Goal: Task Accomplishment & Management: Complete application form

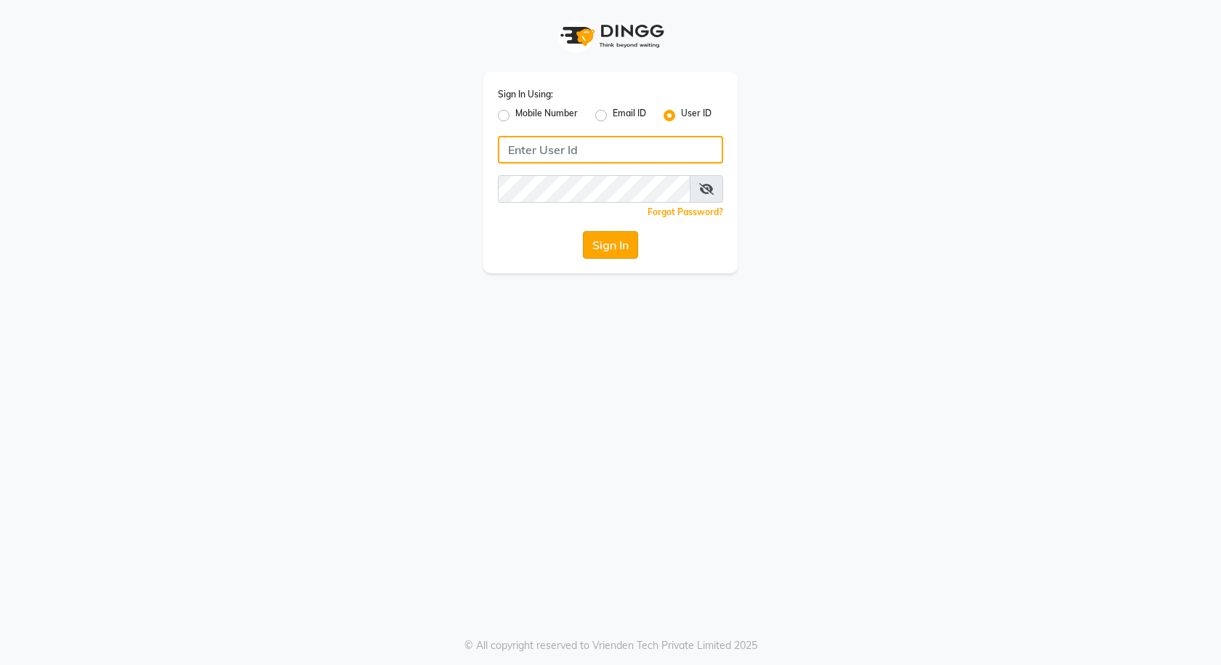
type input "e3591-01"
click at [629, 242] on button "Sign In" at bounding box center [610, 245] width 55 height 28
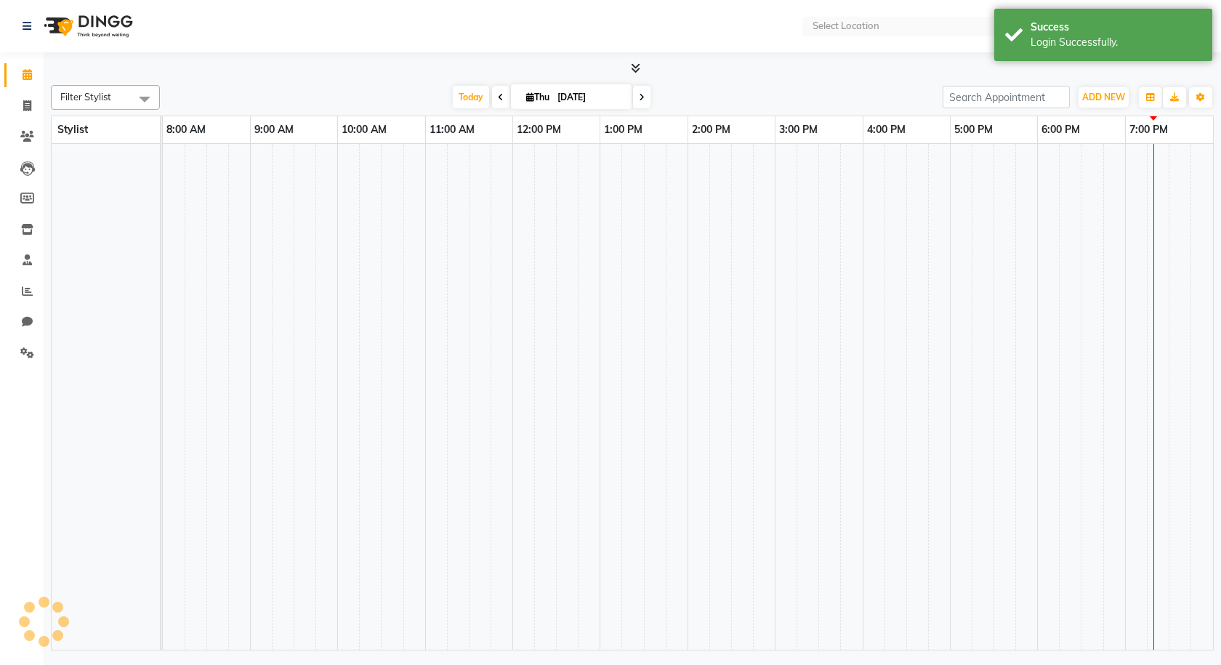
select select "en"
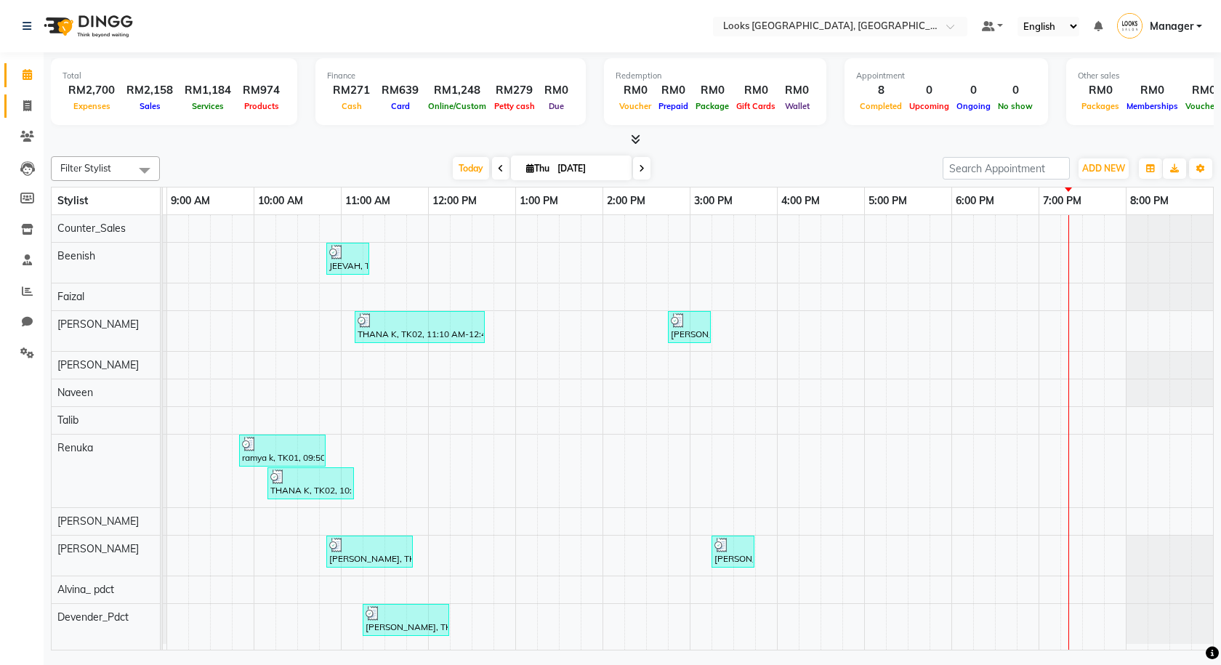
click at [23, 94] on link "Invoice" at bounding box center [21, 106] width 35 height 24
select select "service"
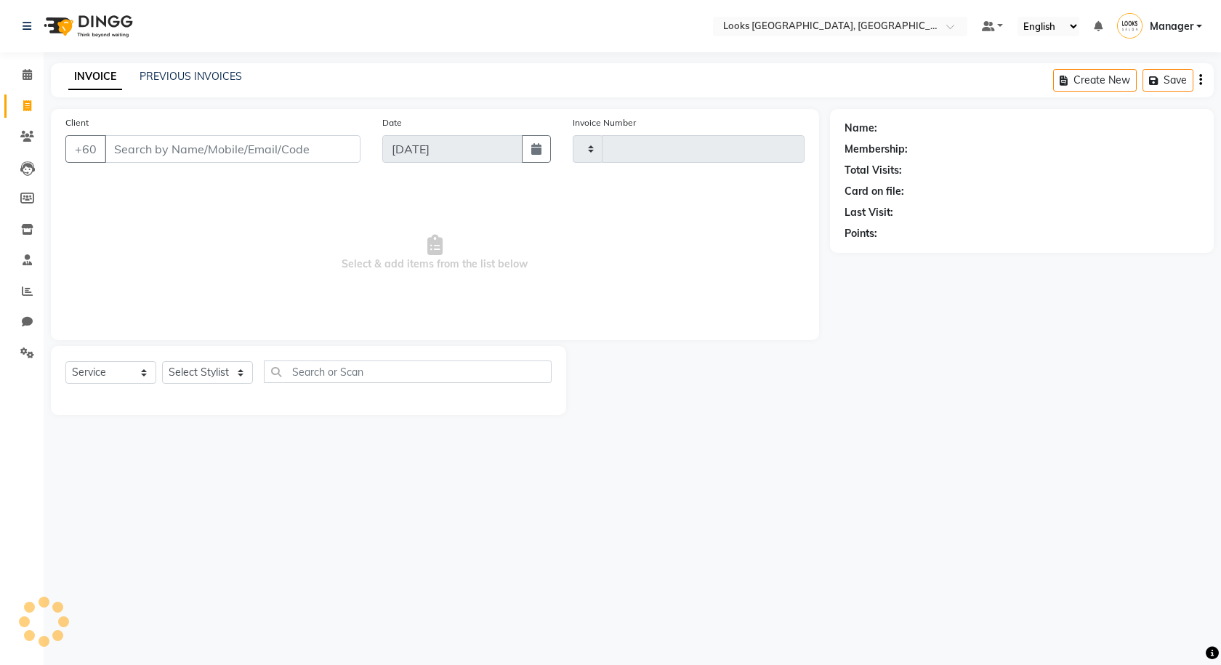
type input "1245"
select select "8109"
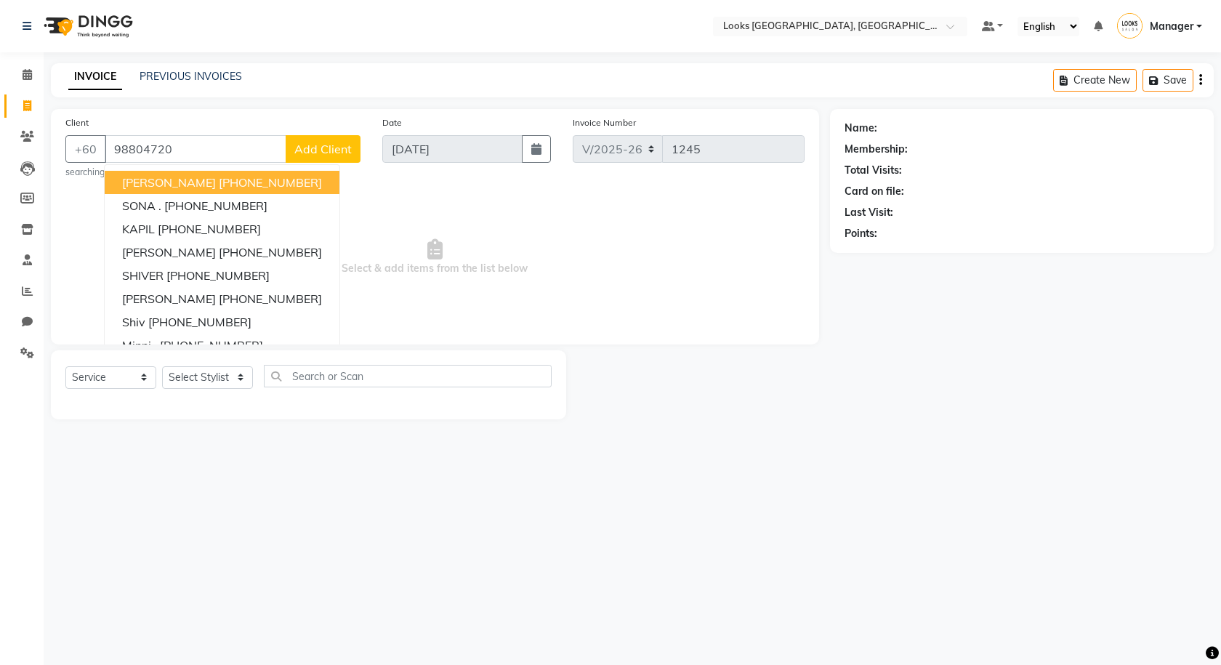
type input "98804720"
drag, startPoint x: 209, startPoint y: 134, endPoint x: 60, endPoint y: 135, distance: 149.7
click at [60, 135] on div "Client +60 98804720 shrey +91 8879988045 SONA . +91 9880461500 KAPIL +91 971161…" at bounding box center [212, 147] width 317 height 64
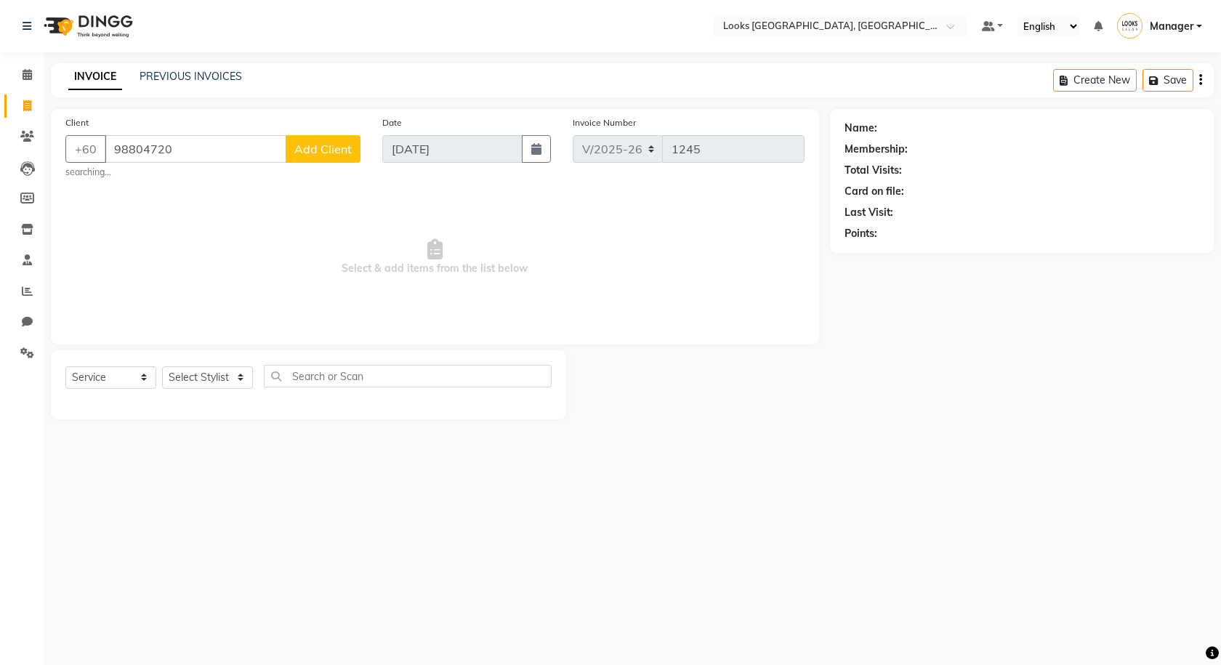
click at [322, 154] on span "Add Client" at bounding box center [322, 149] width 57 height 15
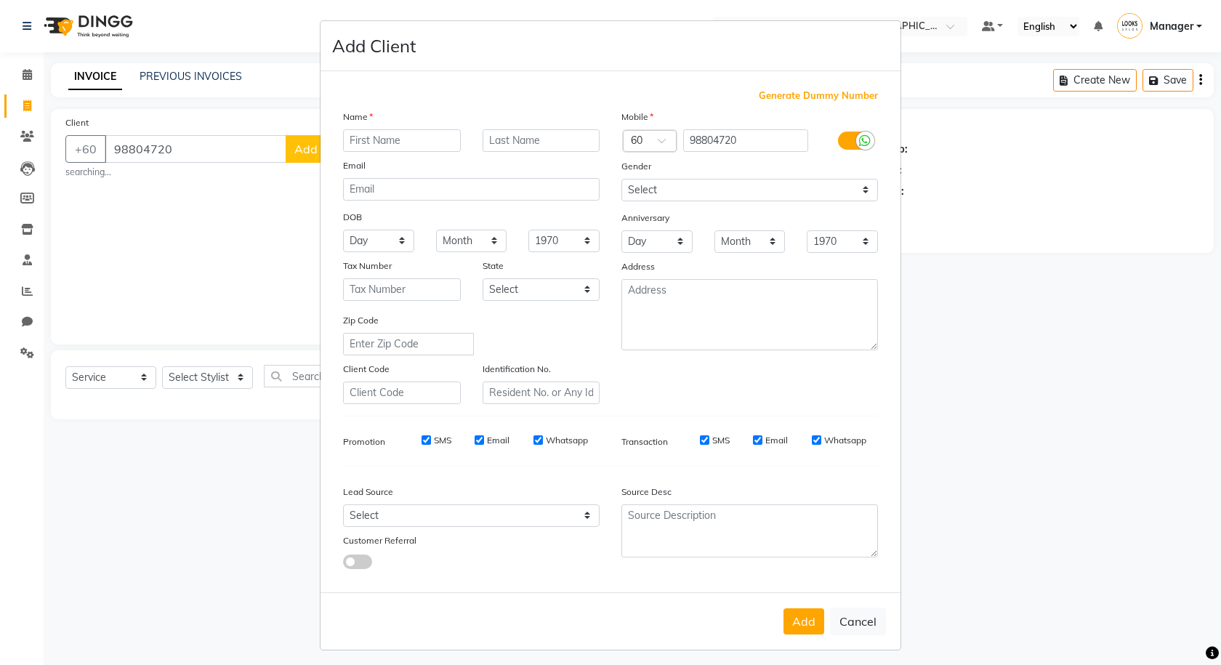
click at [848, 142] on label at bounding box center [854, 141] width 33 height 18
click at [0, 0] on input "checkbox" at bounding box center [0, 0] width 0 height 0
click at [437, 137] on input "text" at bounding box center [402, 140] width 118 height 23
type input "PRIYANKA"
type input "SONI"
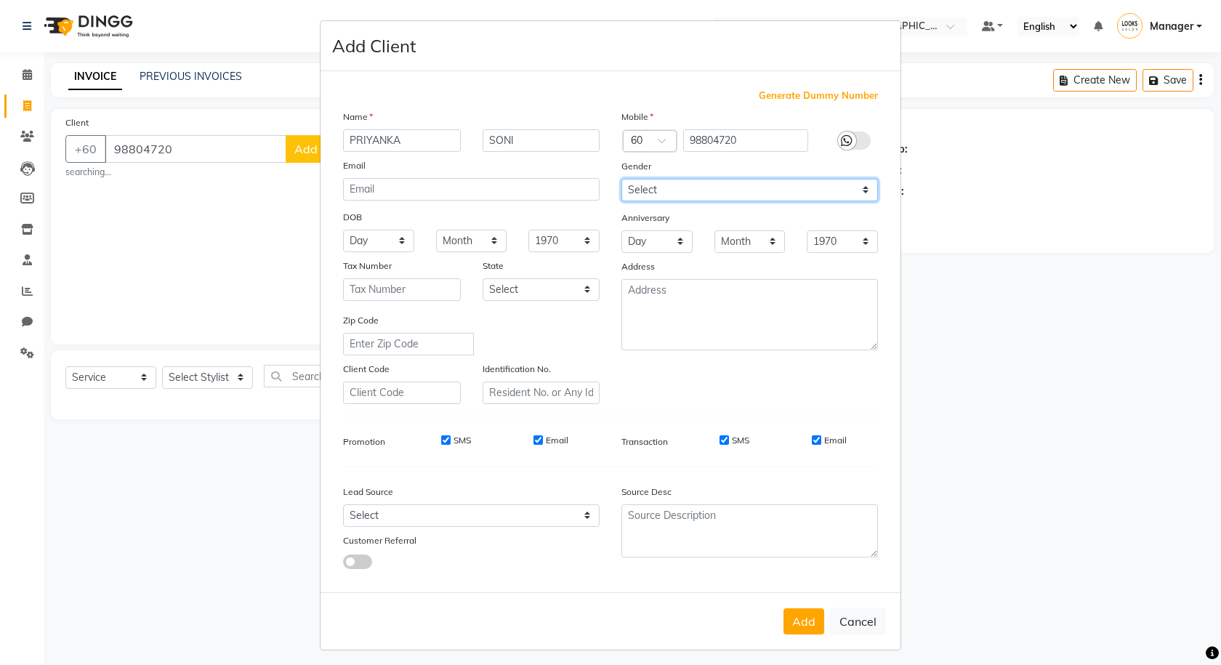
click at [787, 193] on select "Select Male Female Other Prefer Not To Say" at bounding box center [749, 190] width 257 height 23
select select "female"
click at [621, 179] on select "Select Male Female Other Prefer Not To Say" at bounding box center [749, 190] width 257 height 23
click at [797, 625] on button "Add" at bounding box center [803, 621] width 41 height 26
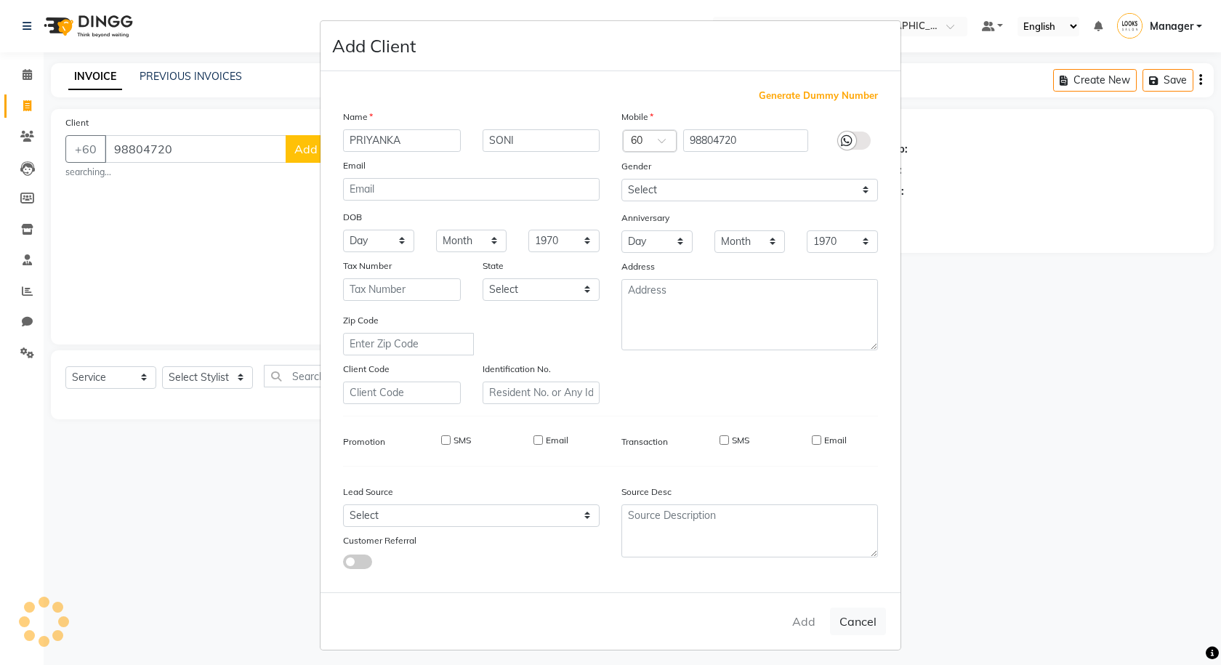
select select
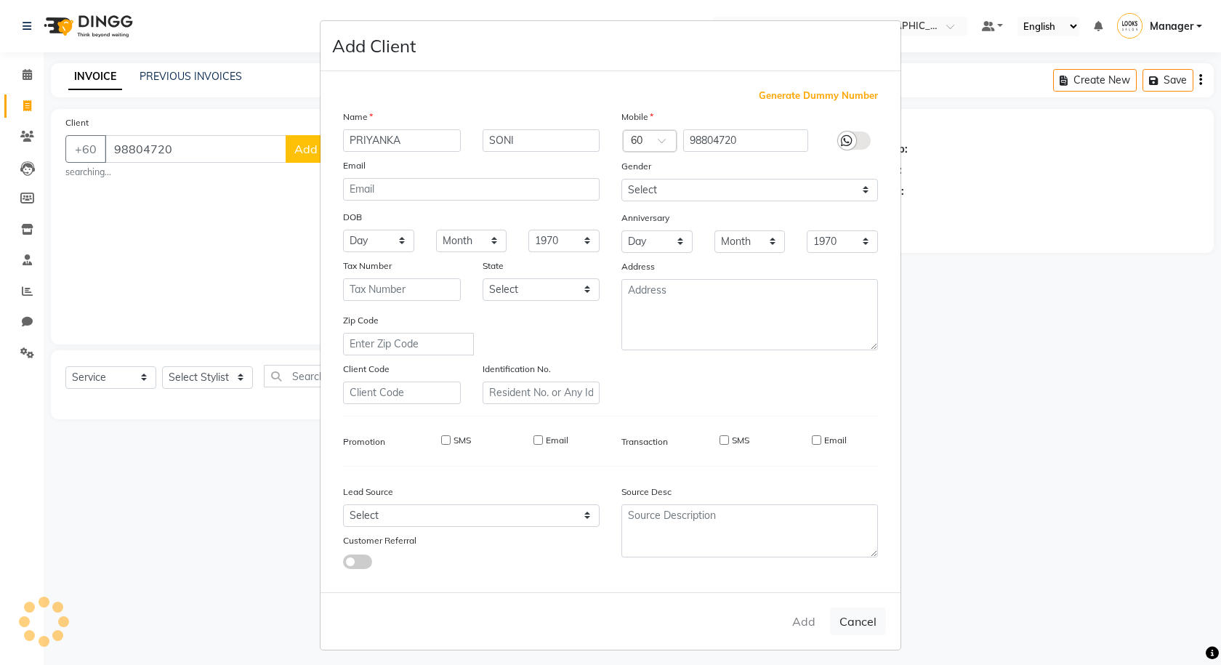
select select
checkbox input "false"
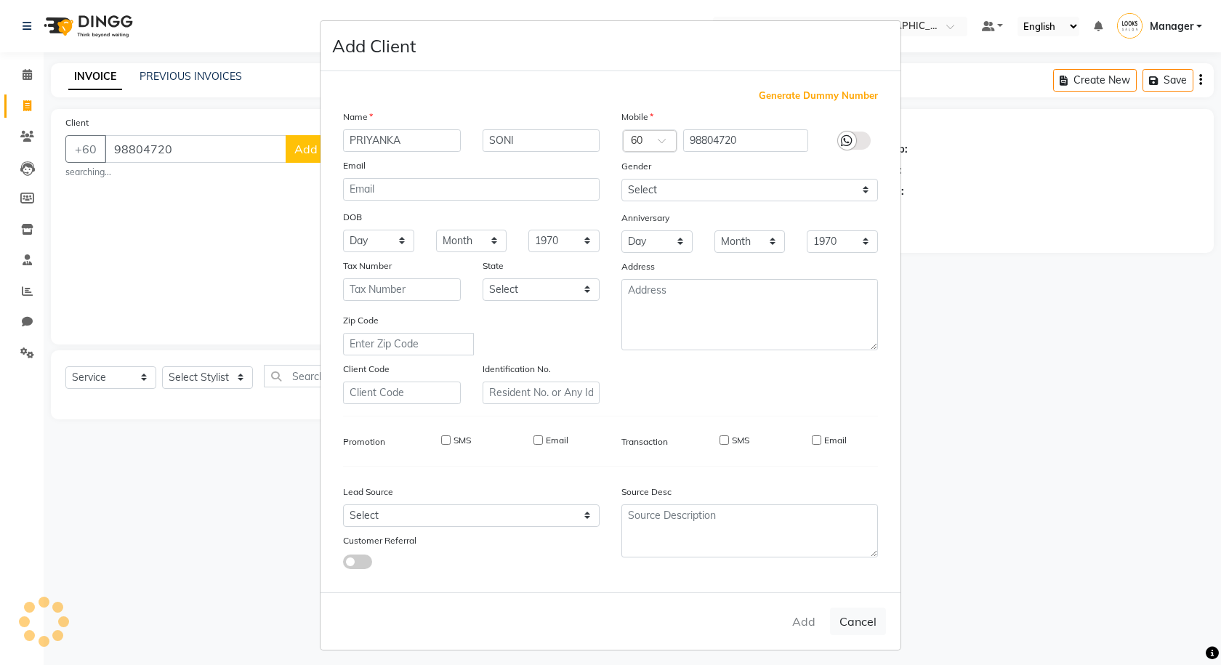
checkbox input "false"
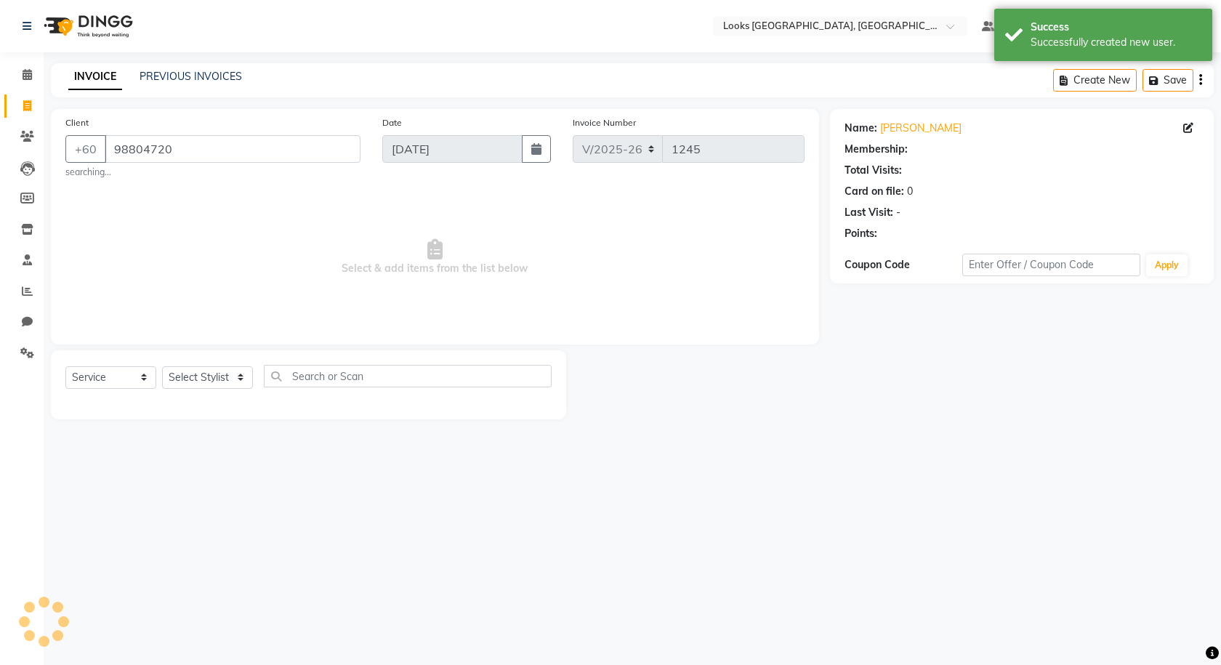
select select "1: Object"
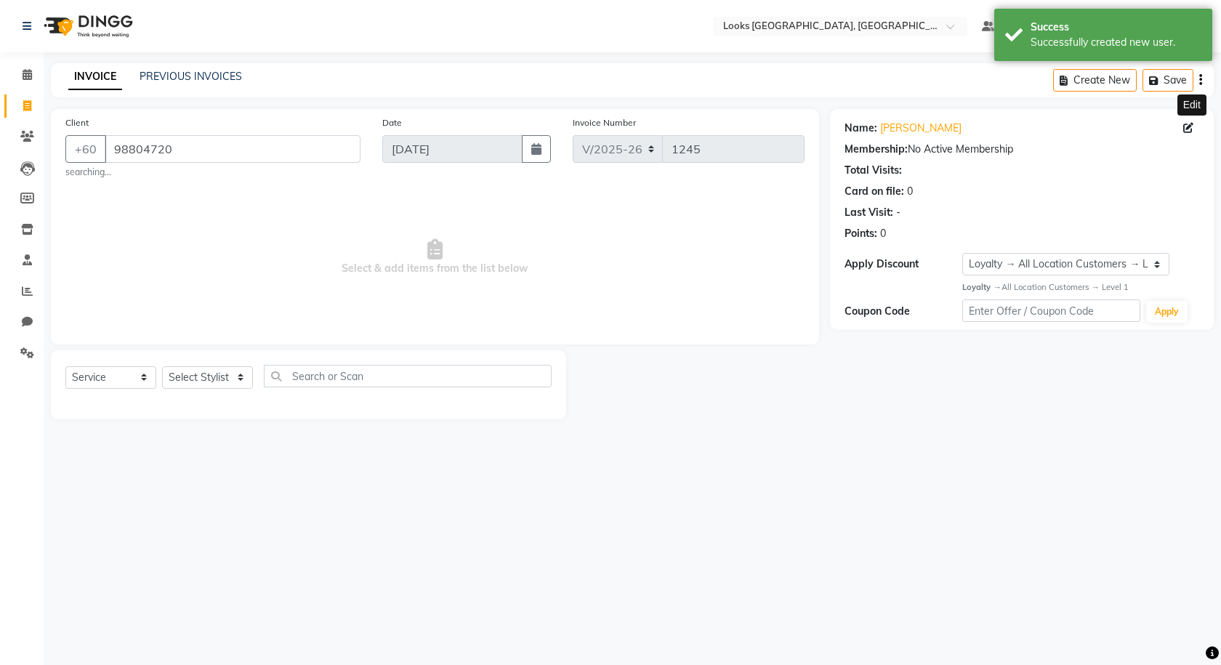
click at [1186, 128] on icon at bounding box center [1188, 128] width 10 height 10
select select "female"
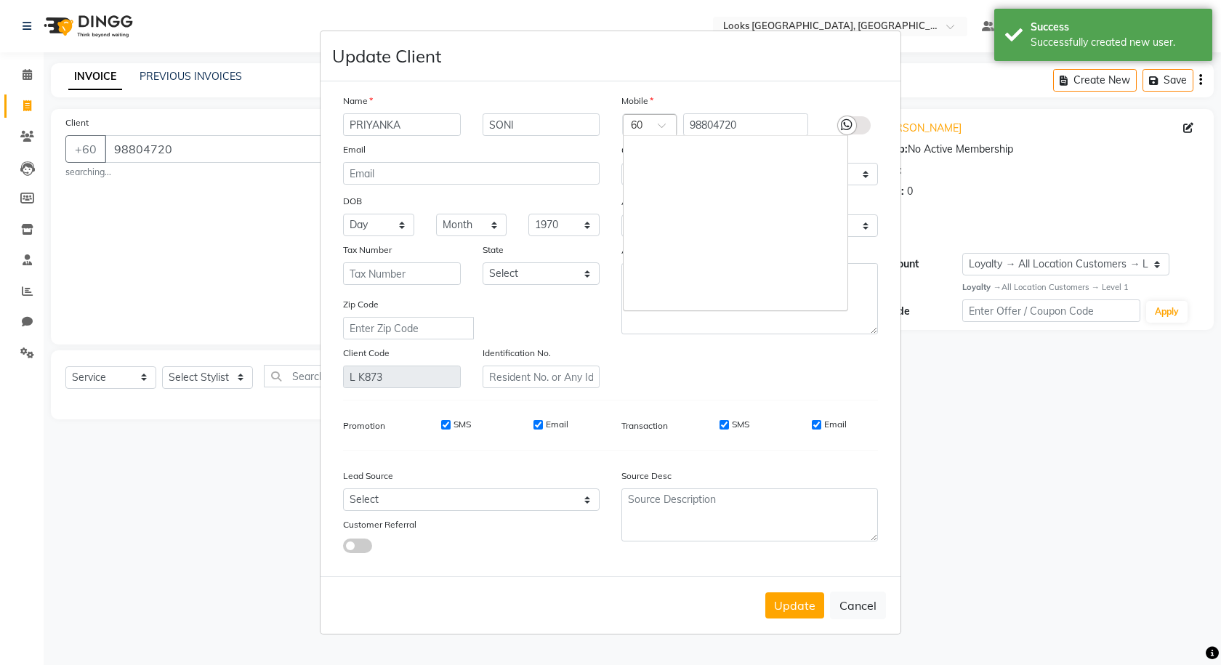
click at [653, 130] on div at bounding box center [649, 125] width 52 height 15
type input "65"
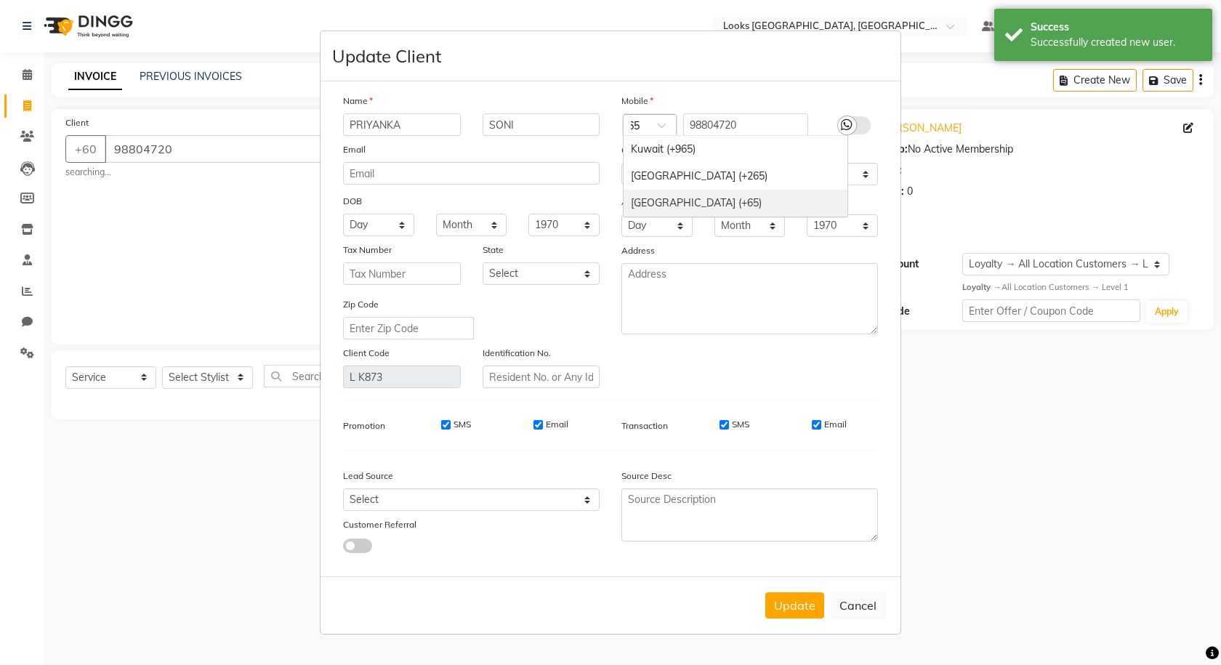
click at [706, 203] on div "Singapore (+65)" at bounding box center [735, 203] width 224 height 27
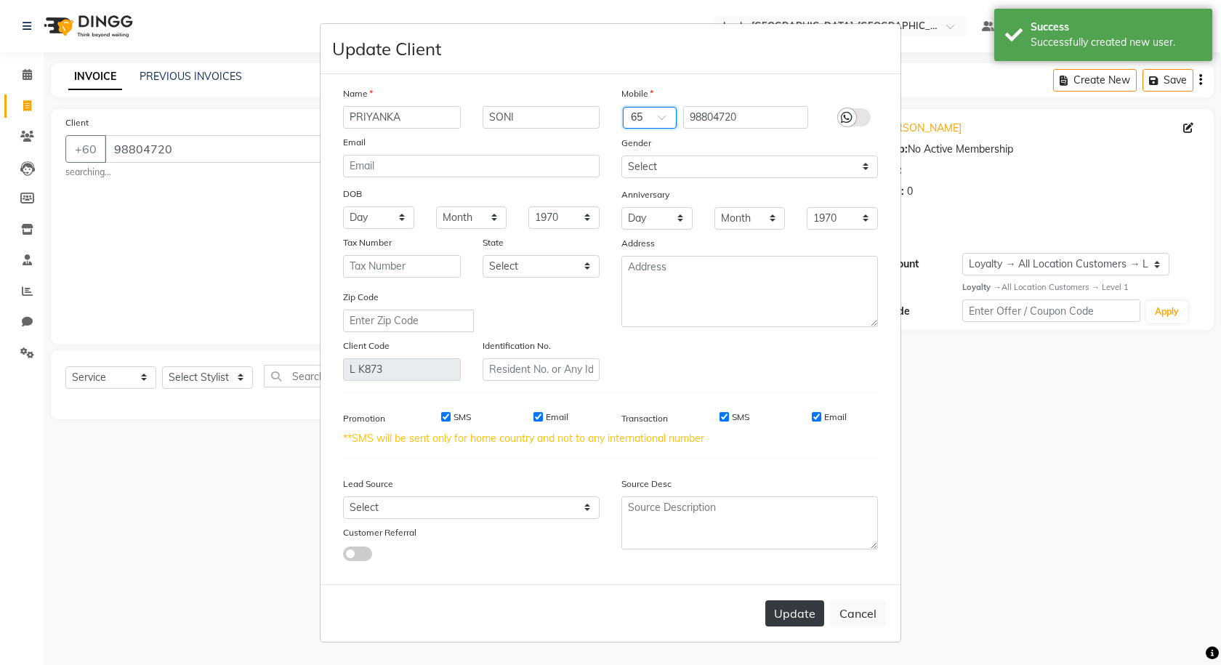
click at [801, 605] on button "Update" at bounding box center [794, 613] width 59 height 26
select select
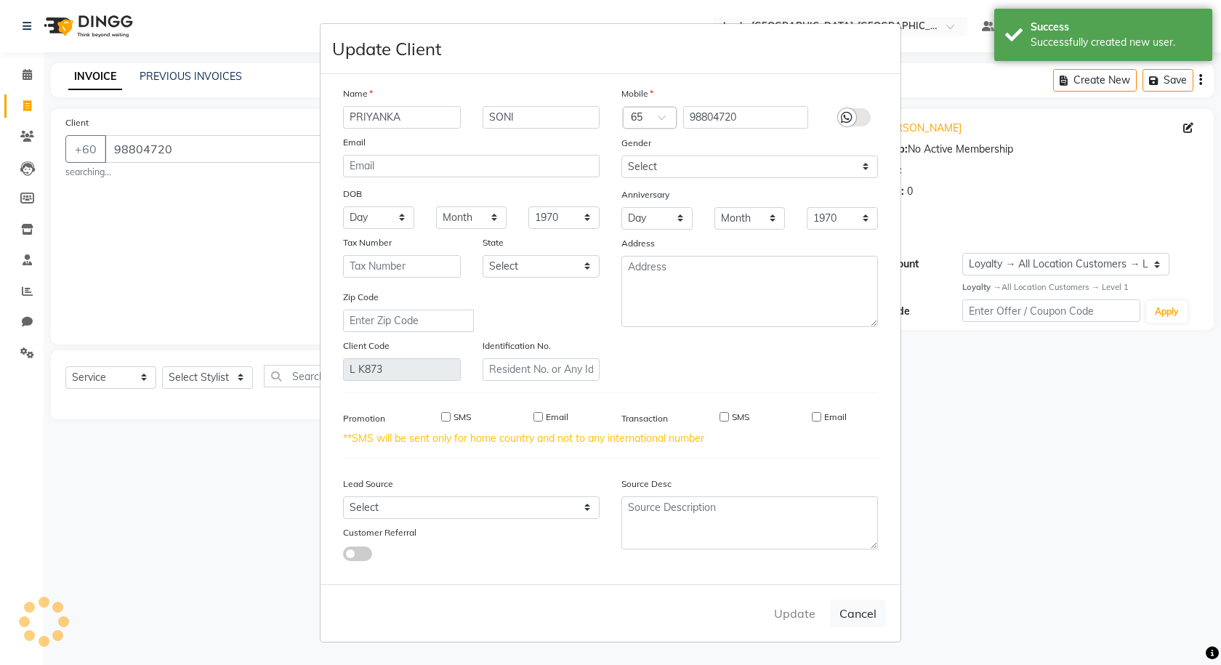
select select
checkbox input "false"
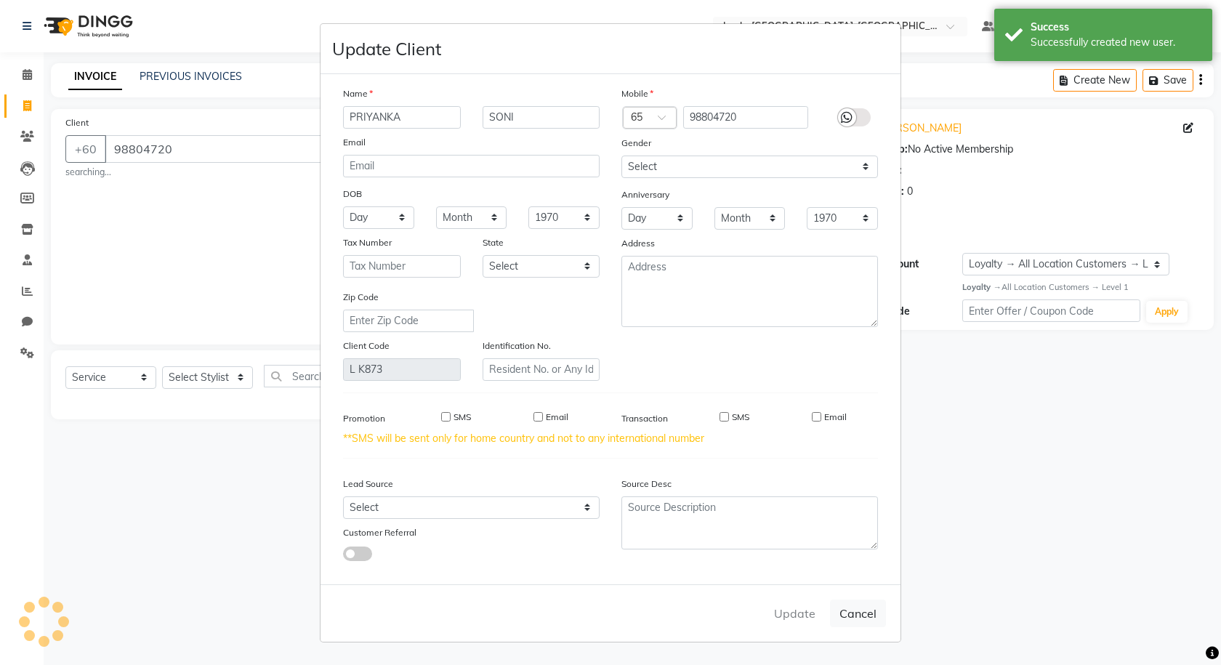
checkbox input "false"
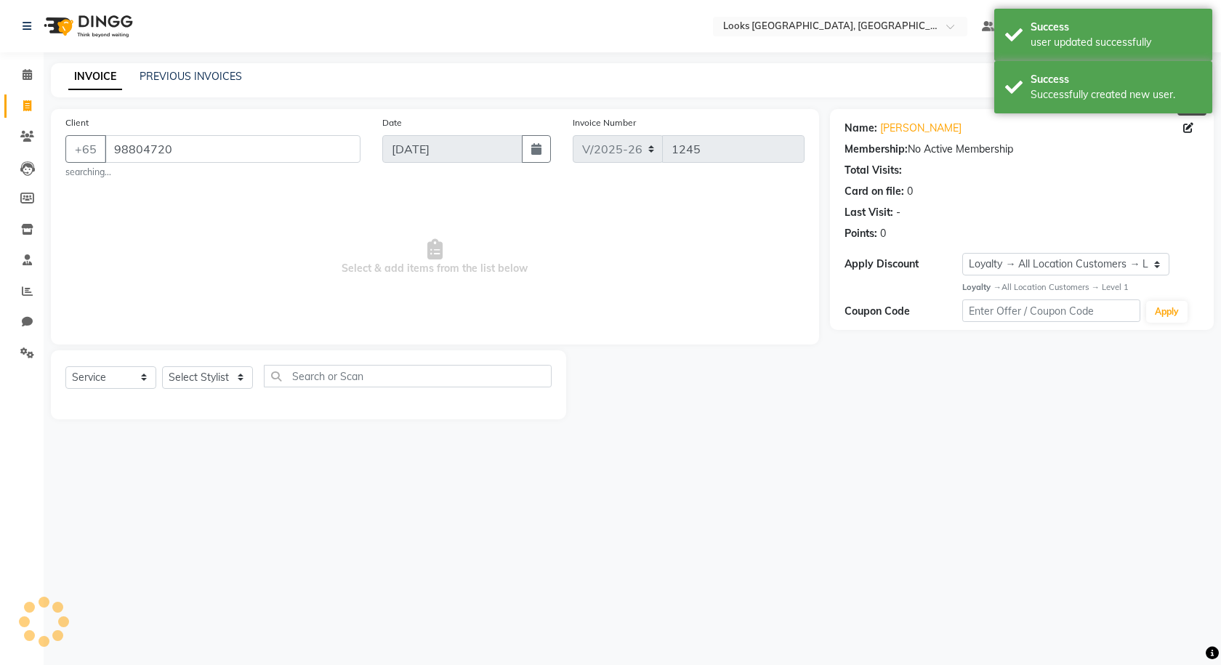
select select "1: Object"
click at [236, 384] on select "Select Stylist Alvina_ pdct Awaiz_Mgr Beenish Counter_Sales Cynthia_pdct Devend…" at bounding box center [207, 377] width 91 height 23
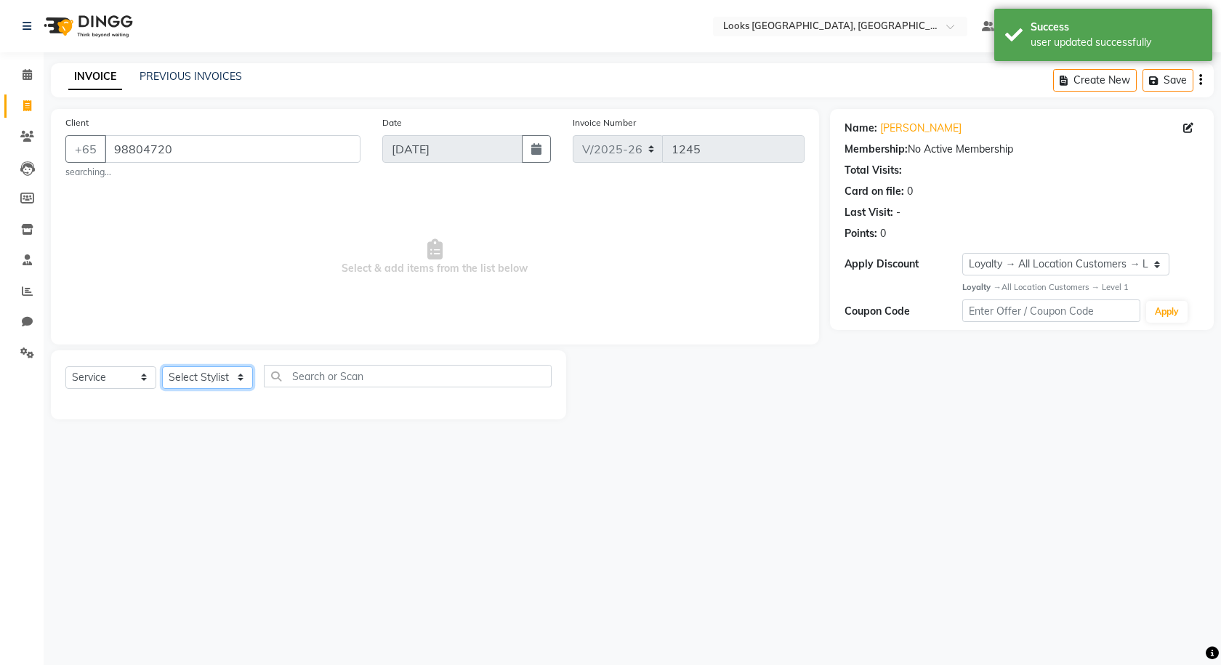
select select "75538"
click at [162, 366] on select "Select Stylist Alvina_ pdct Awaiz_Mgr Beenish Counter_Sales Cynthia_pdct Devend…" at bounding box center [207, 377] width 91 height 23
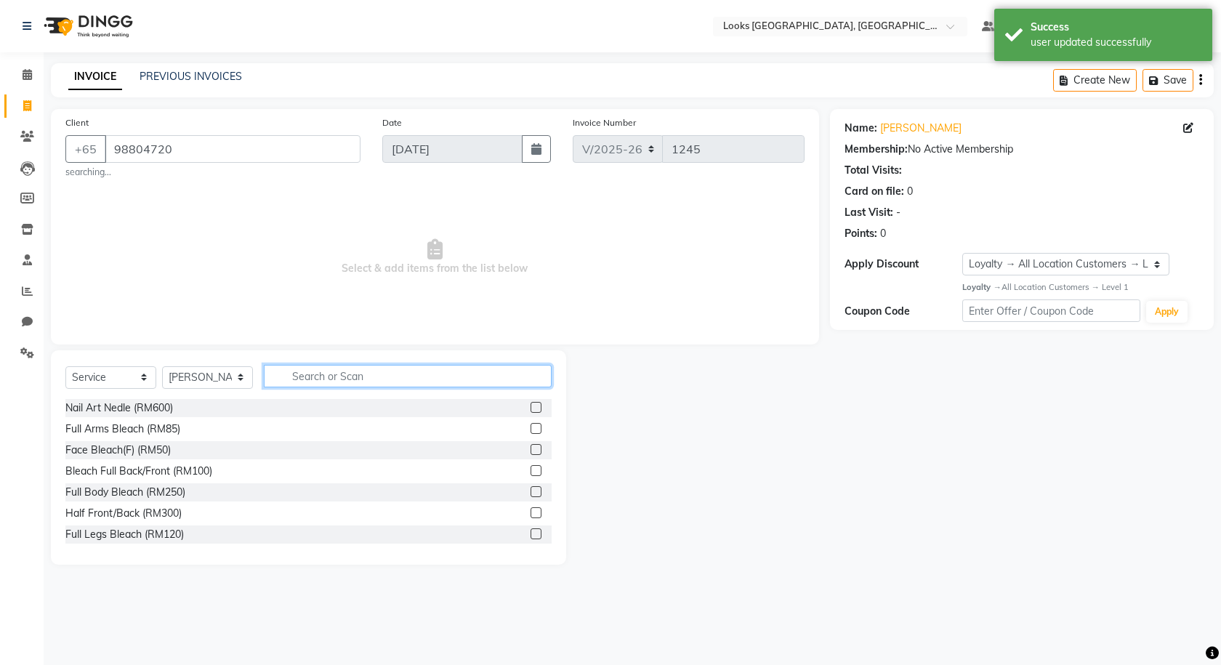
click at [326, 381] on input "text" at bounding box center [408, 376] width 288 height 23
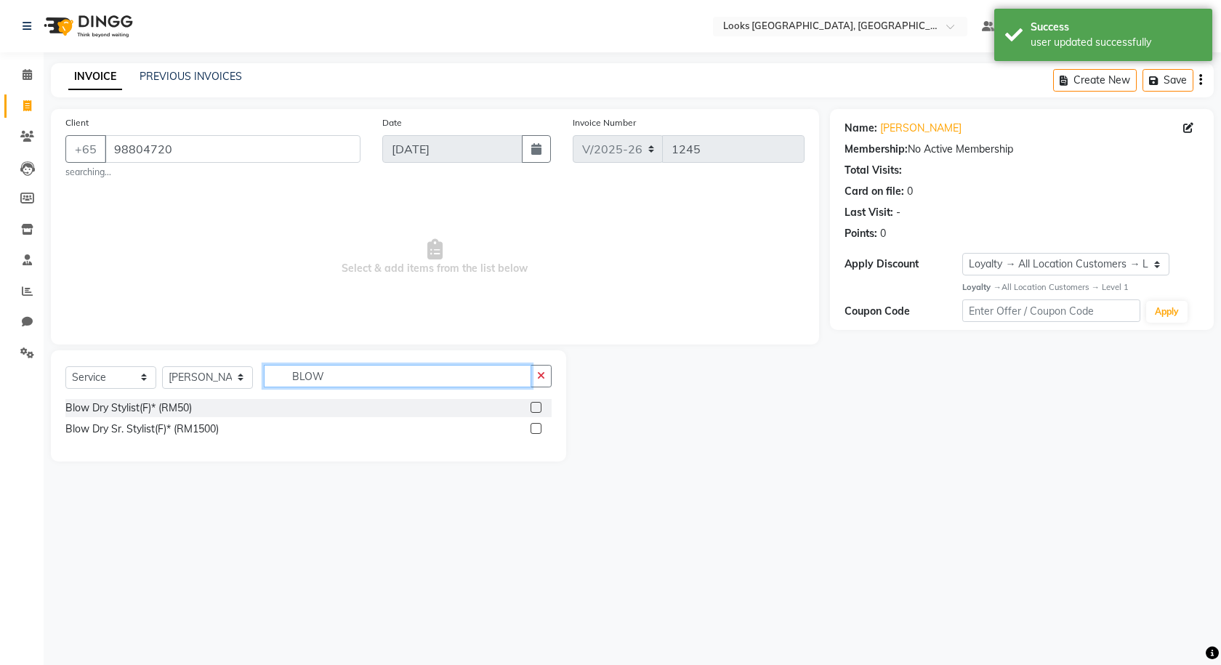
type input "BLOW"
click at [544, 408] on div at bounding box center [540, 408] width 21 height 18
drag, startPoint x: 544, startPoint y: 408, endPoint x: 536, endPoint y: 405, distance: 7.8
click at [536, 405] on label at bounding box center [535, 407] width 11 height 11
click at [536, 405] on input "checkbox" at bounding box center [534, 407] width 9 height 9
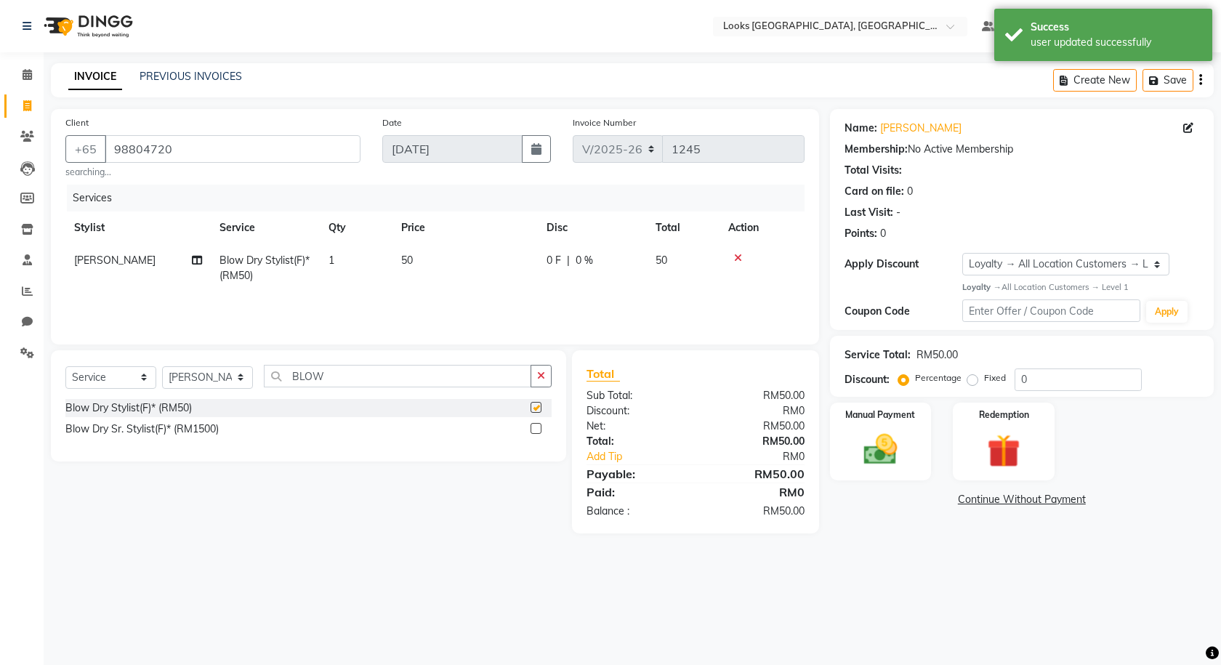
checkbox input "false"
click at [487, 272] on td "50" at bounding box center [464, 268] width 145 height 48
select select "75538"
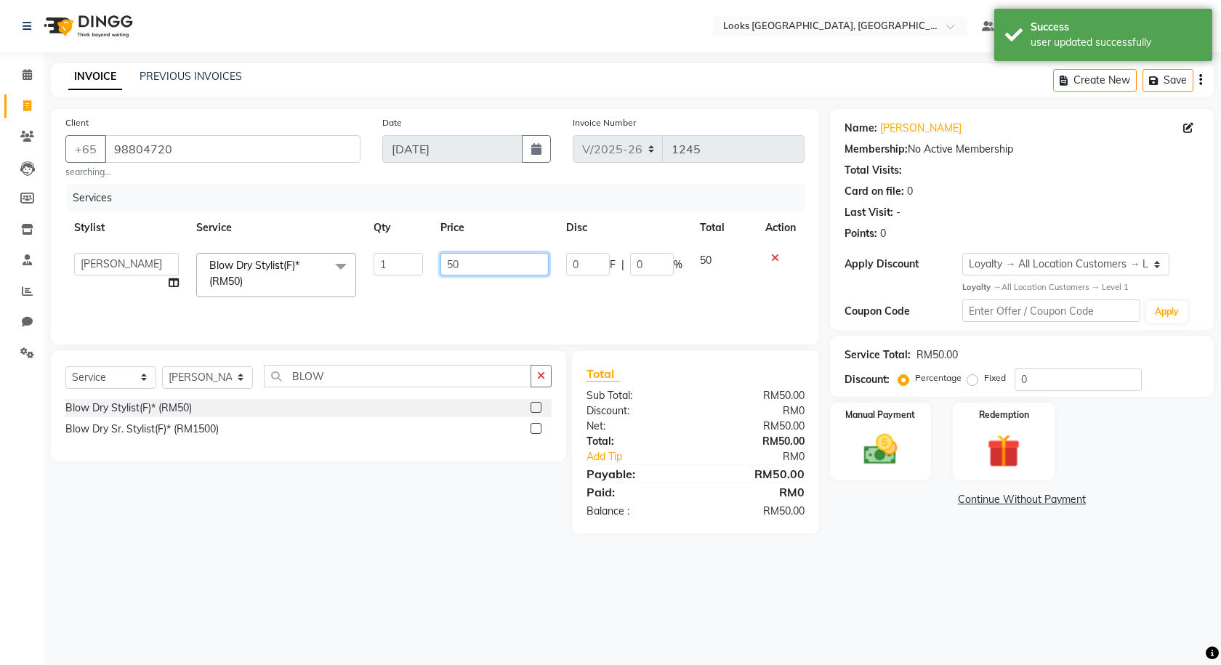
drag, startPoint x: 469, startPoint y: 267, endPoint x: 405, endPoint y: 270, distance: 64.0
click at [405, 270] on tr "Alvina_ pdct Awaiz_Mgr Beenish Counter_Sales Cynthia_pdct Devender_Pdct Faizal …" at bounding box center [434, 275] width 739 height 62
type input "70"
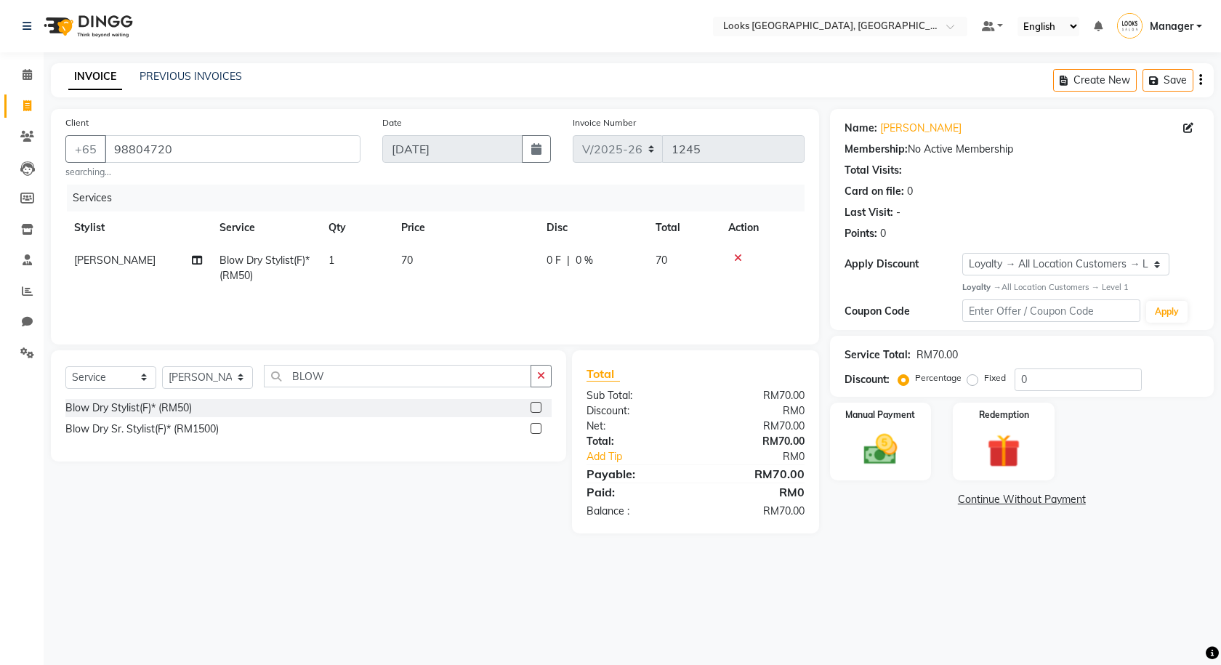
click at [899, 554] on main "INVOICE PREVIOUS INVOICES Create New Save Client +65 98804720 searching... Date…" at bounding box center [632, 309] width 1177 height 492
click at [1154, 83] on icon "button" at bounding box center [1156, 81] width 15 height 10
click at [1048, 89] on button "Save" at bounding box center [1065, 80] width 51 height 23
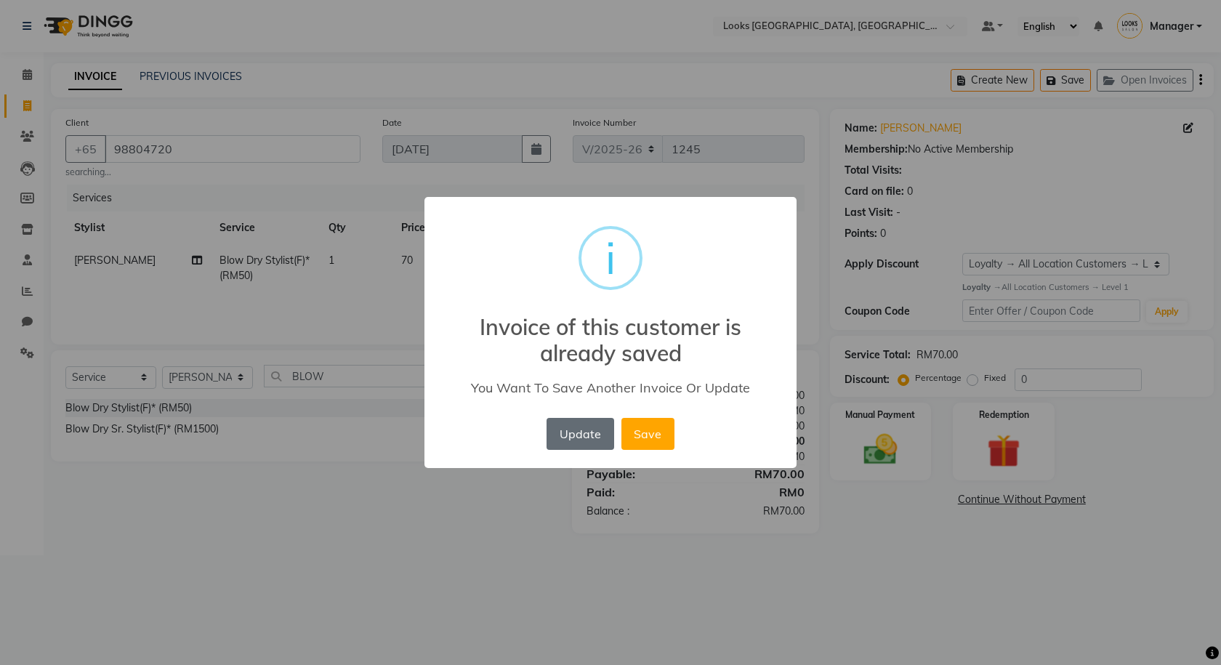
click at [596, 431] on button "Update" at bounding box center [579, 434] width 67 height 32
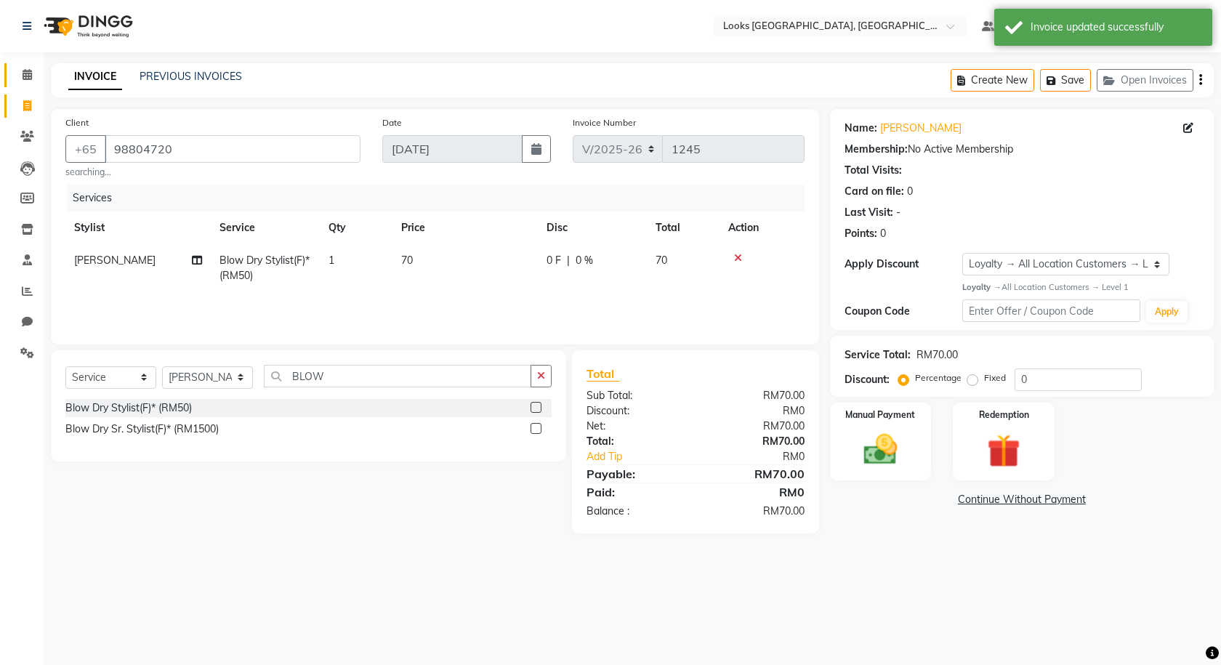
click at [20, 84] on link "Calendar" at bounding box center [21, 75] width 35 height 24
